Goal: Task Accomplishment & Management: Use online tool/utility

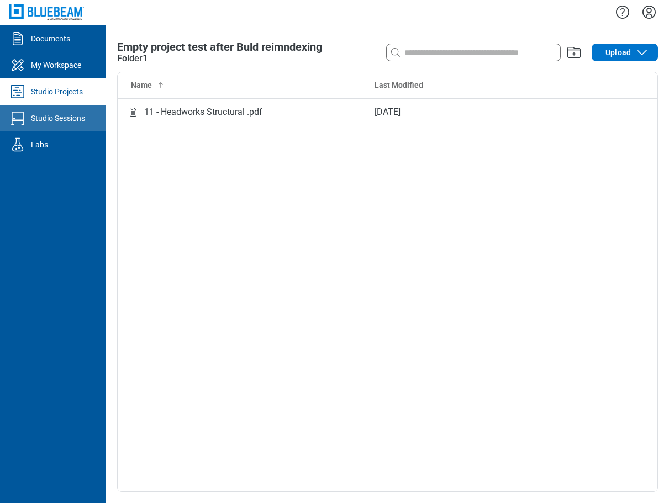
click at [49, 115] on div "Studio Sessions" at bounding box center [58, 118] width 54 height 11
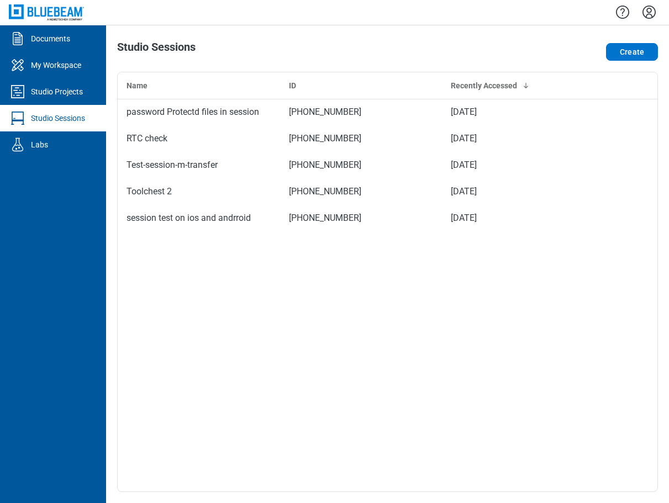
click at [73, 121] on div "Studio Sessions" at bounding box center [58, 118] width 54 height 11
click at [631, 54] on button "Create" at bounding box center [632, 52] width 52 height 18
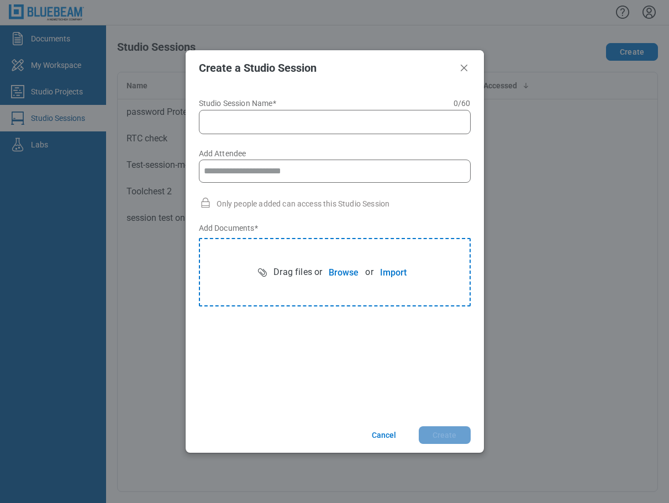
click at [317, 119] on input "Studio Session Name* 0 of 60 characters 0 / 60" at bounding box center [336, 121] width 257 height 13
click at [268, 163] on input "Add Attendee" at bounding box center [335, 171] width 262 height 22
type input "**********"
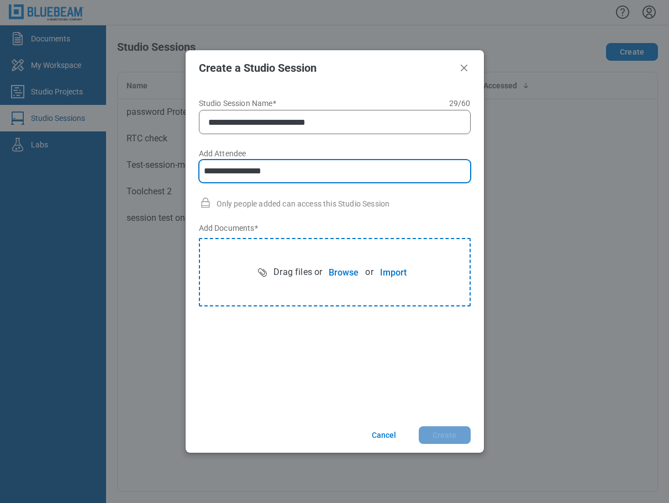
type input "**********"
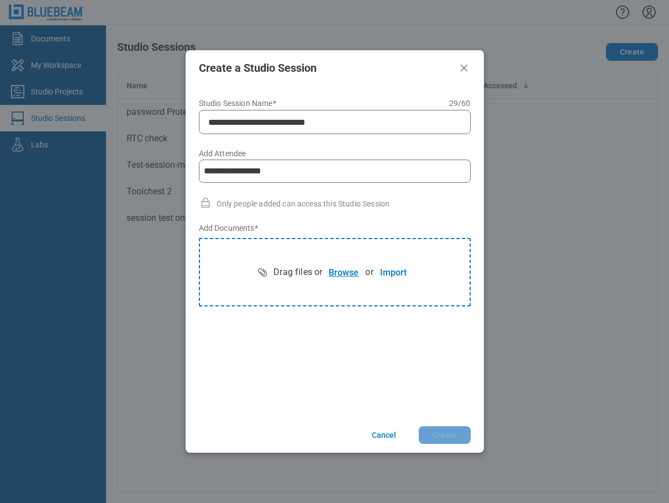
click at [341, 275] on button "Browse" at bounding box center [343, 272] width 43 height 22
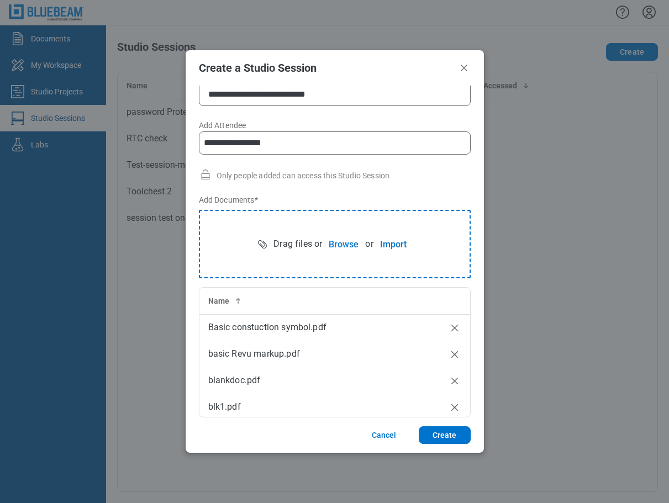
scroll to position [215, 0]
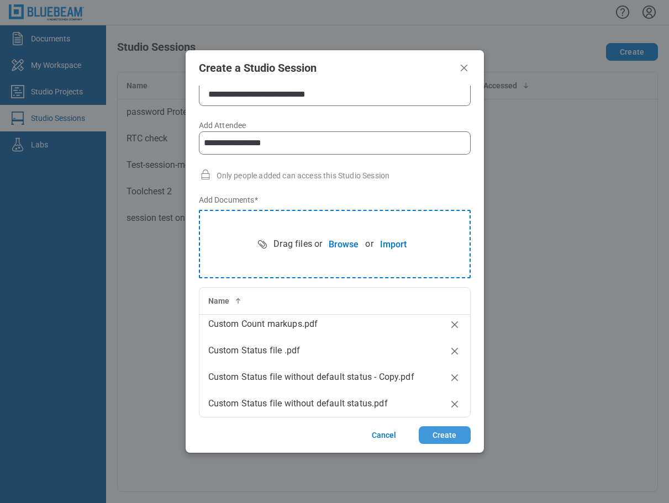
click at [449, 438] on button "Create" at bounding box center [444, 435] width 52 height 18
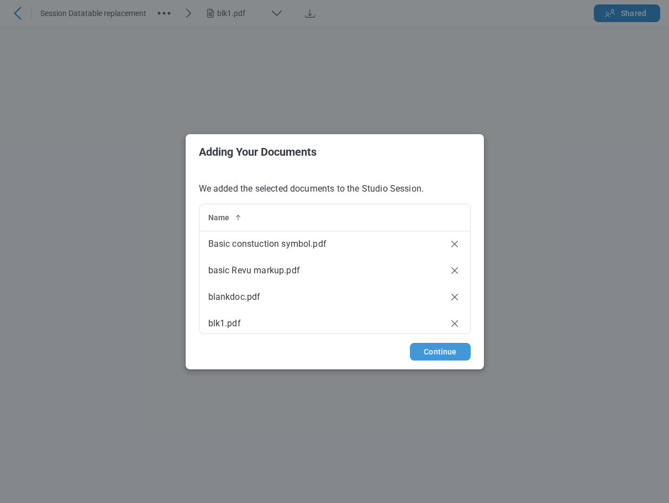
click at [442, 346] on button "Continue" at bounding box center [440, 352] width 60 height 18
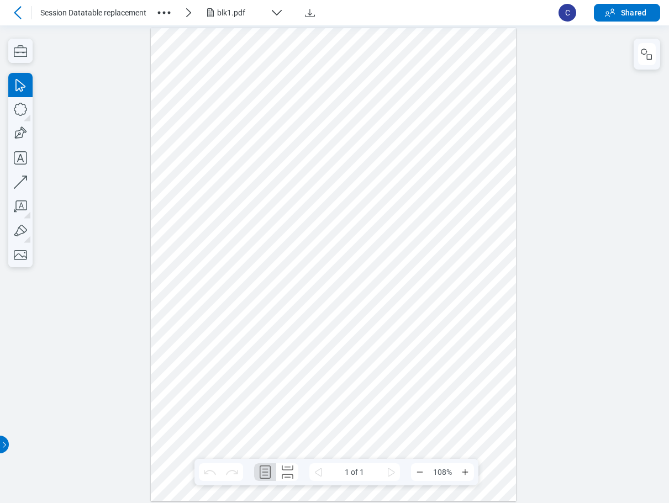
click at [13, 14] on icon at bounding box center [17, 12] width 13 height 13
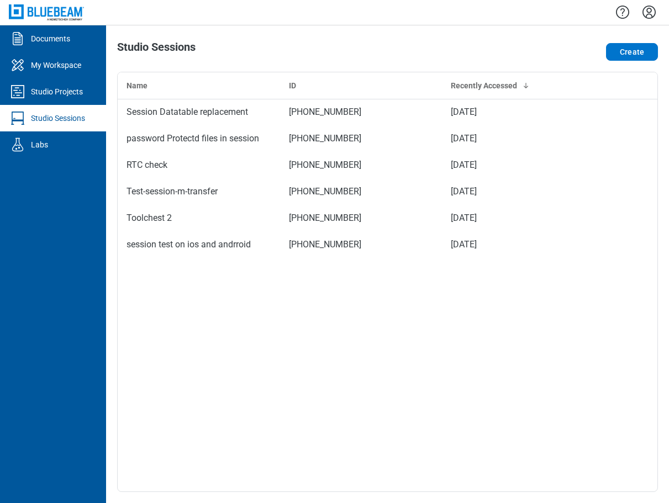
click at [648, 10] on icon "Settings" at bounding box center [649, 12] width 18 height 18
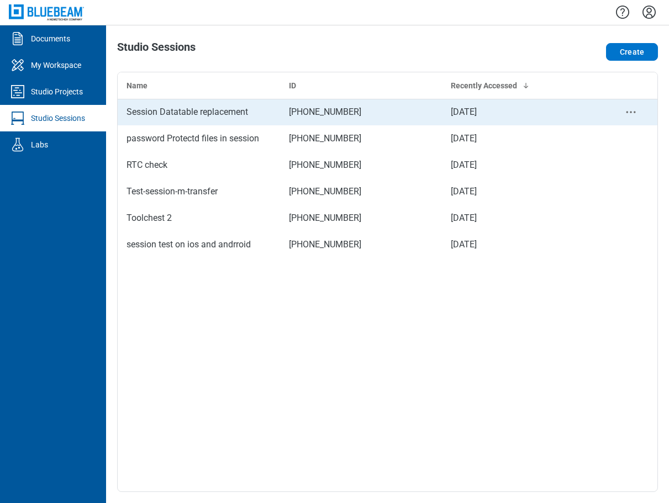
click at [221, 113] on div "Session Datatable replacement" at bounding box center [198, 111] width 145 height 13
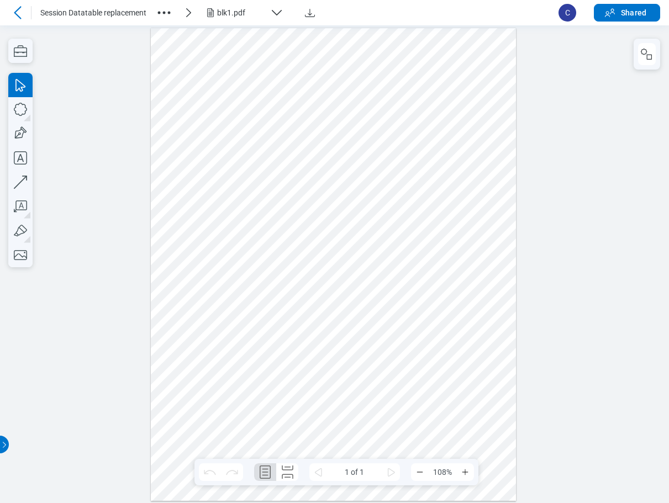
click at [169, 13] on circle "button" at bounding box center [169, 13] width 3 height 3
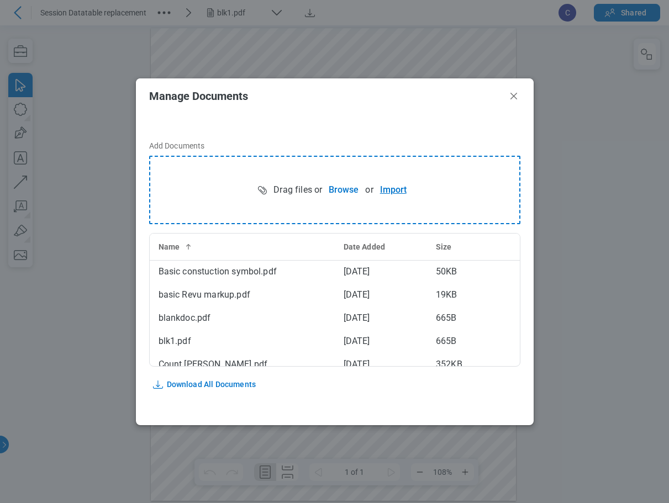
click at [388, 188] on button "Import" at bounding box center [393, 190] width 40 height 22
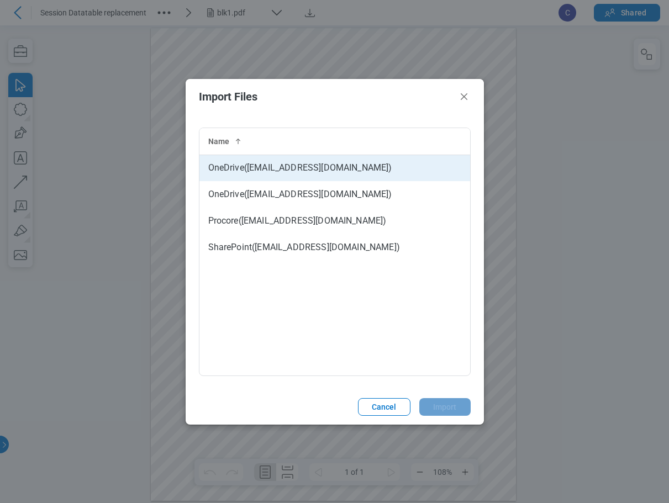
click at [309, 168] on td "OneDrive ( testbbess@gmail.com )" at bounding box center [334, 168] width 271 height 27
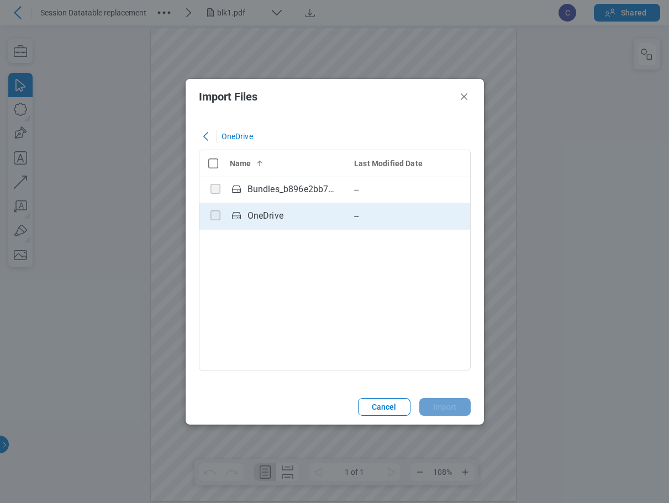
click at [277, 213] on div "OneDrive" at bounding box center [265, 215] width 36 height 13
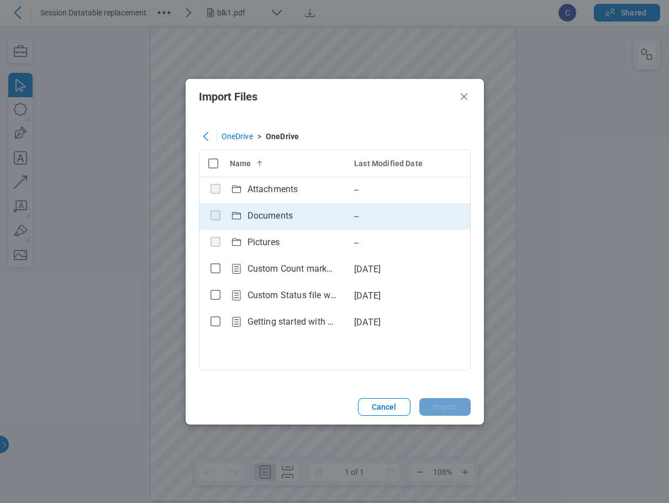
click at [267, 214] on div "Documents" at bounding box center [269, 215] width 45 height 13
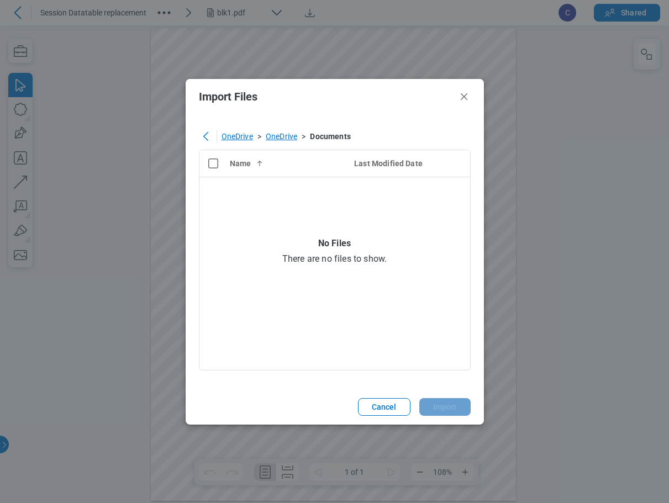
click at [280, 133] on div "OneDrive" at bounding box center [281, 136] width 31 height 11
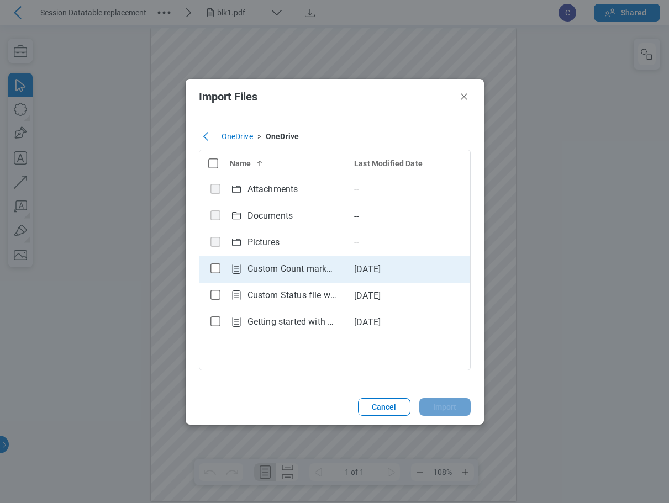
click at [293, 274] on div "Custom Count markups.pdf" at bounding box center [291, 268] width 89 height 13
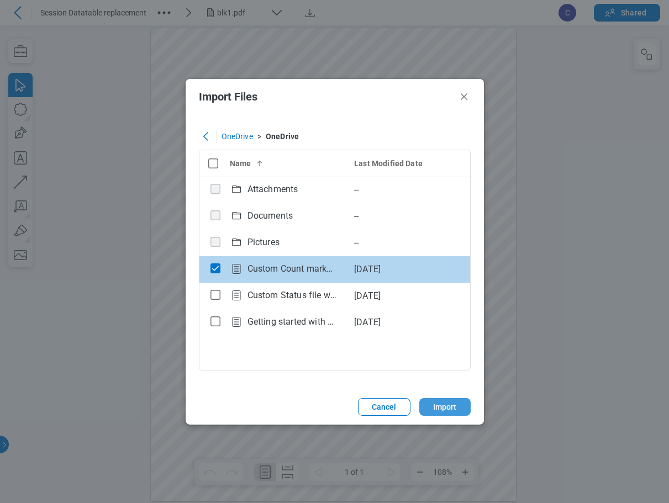
click at [441, 406] on button "Import" at bounding box center [444, 407] width 51 height 18
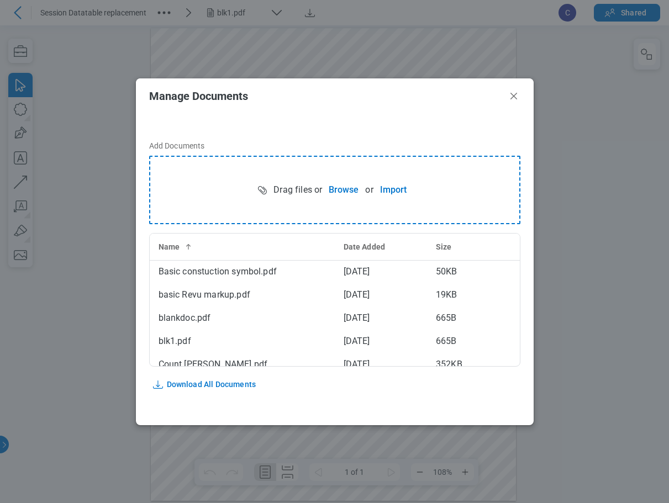
scroll to position [172, 0]
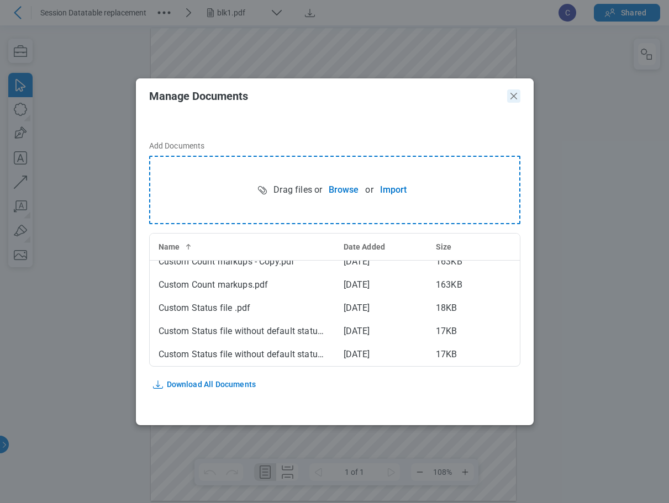
click at [514, 97] on icon "Close" at bounding box center [513, 96] width 7 height 7
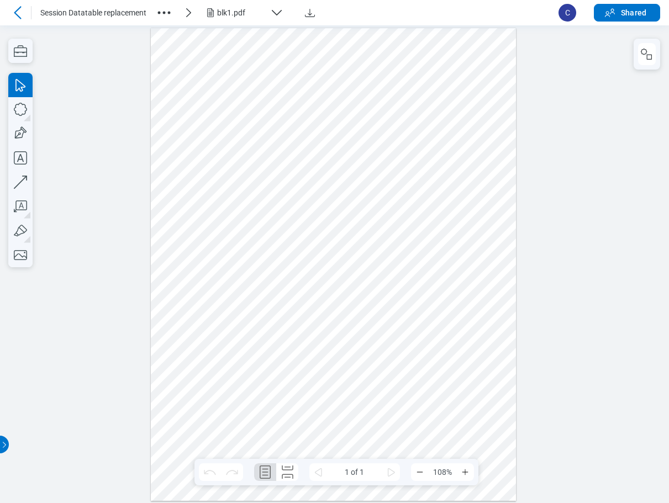
click at [17, 11] on icon at bounding box center [17, 12] width 13 height 13
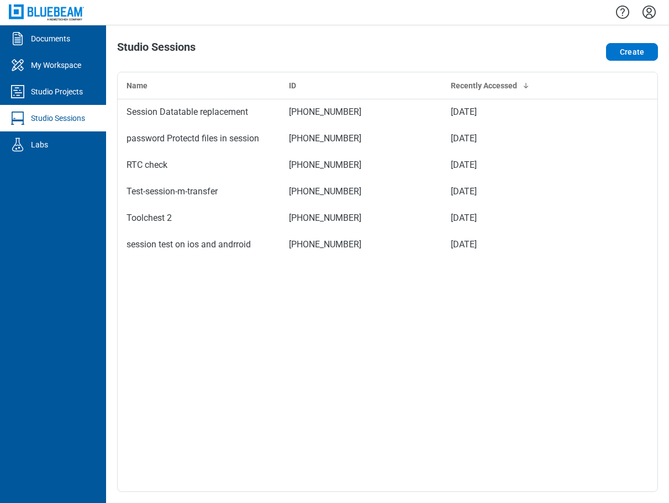
click at [649, 7] on icon "Settings" at bounding box center [649, 12] width 18 height 18
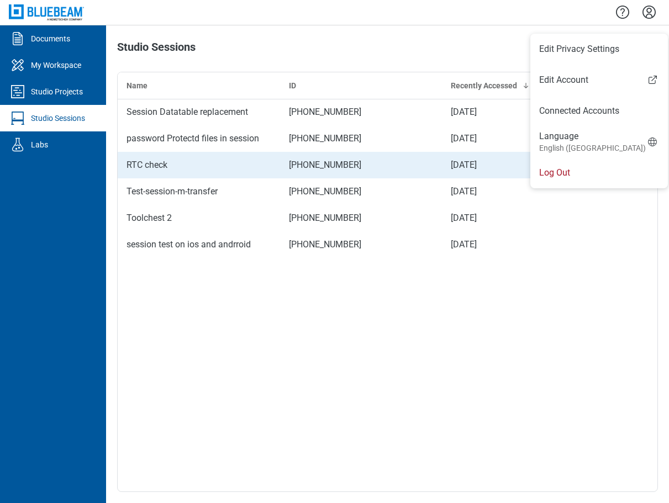
click at [548, 165] on li "Log Out" at bounding box center [598, 172] width 137 height 31
